Goal: Find specific page/section: Find specific page/section

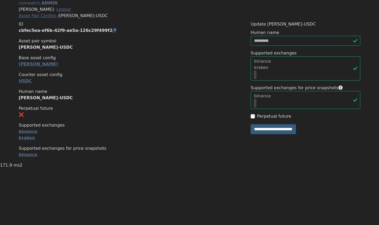
click at [97, 84] on p "USDC" at bounding box center [131, 81] width 225 height 6
click at [36, 50] on strong "[PERSON_NAME]-USDC" at bounding box center [46, 47] width 54 height 5
click at [131, 96] on section "ID cbfec5ea-ef6b-42f9-ae5a-126c29f499f2 Asset pair symbol BERA-USDC Base asset …" at bounding box center [131, 89] width 225 height 137
click at [95, 19] on div "Asset Pair Configs / BERA-USDC" at bounding box center [189, 16] width 341 height 6
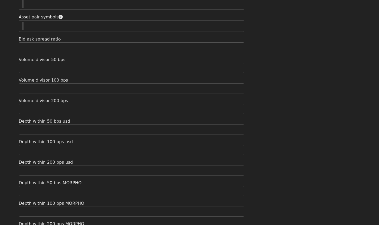
scroll to position [409, 0]
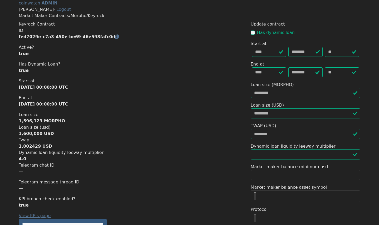
scroll to position [409, 0]
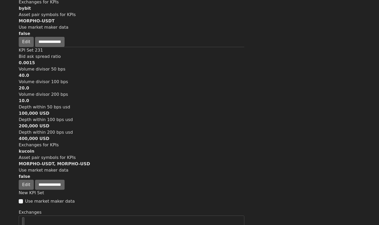
scroll to position [390, 0]
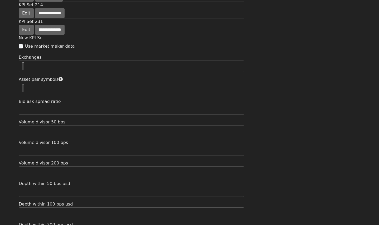
scroll to position [331, 0]
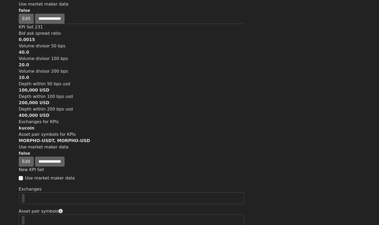
scroll to position [410, 0]
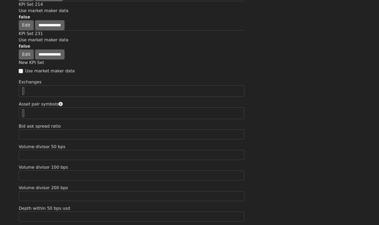
scroll to position [303, 0]
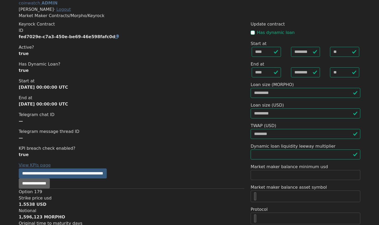
scroll to position [420, 0]
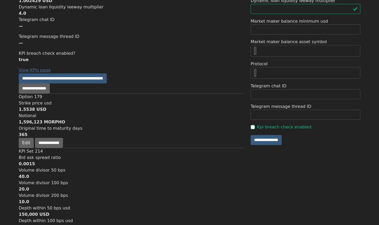
scroll to position [147, 0]
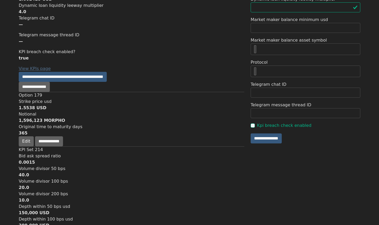
click at [161, 97] on section "**********" at bounding box center [131, 153] width 225 height 559
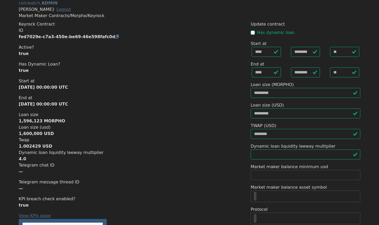
scroll to position [147, 0]
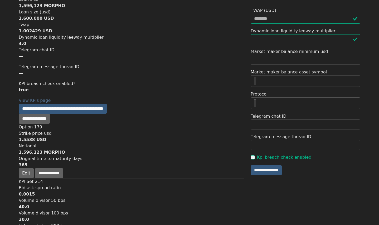
scroll to position [110, 0]
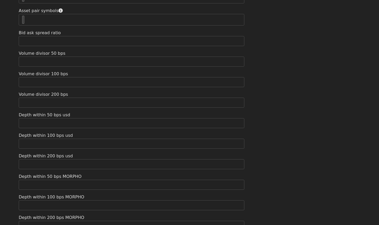
scroll to position [416, 0]
